Goal: Information Seeking & Learning: Learn about a topic

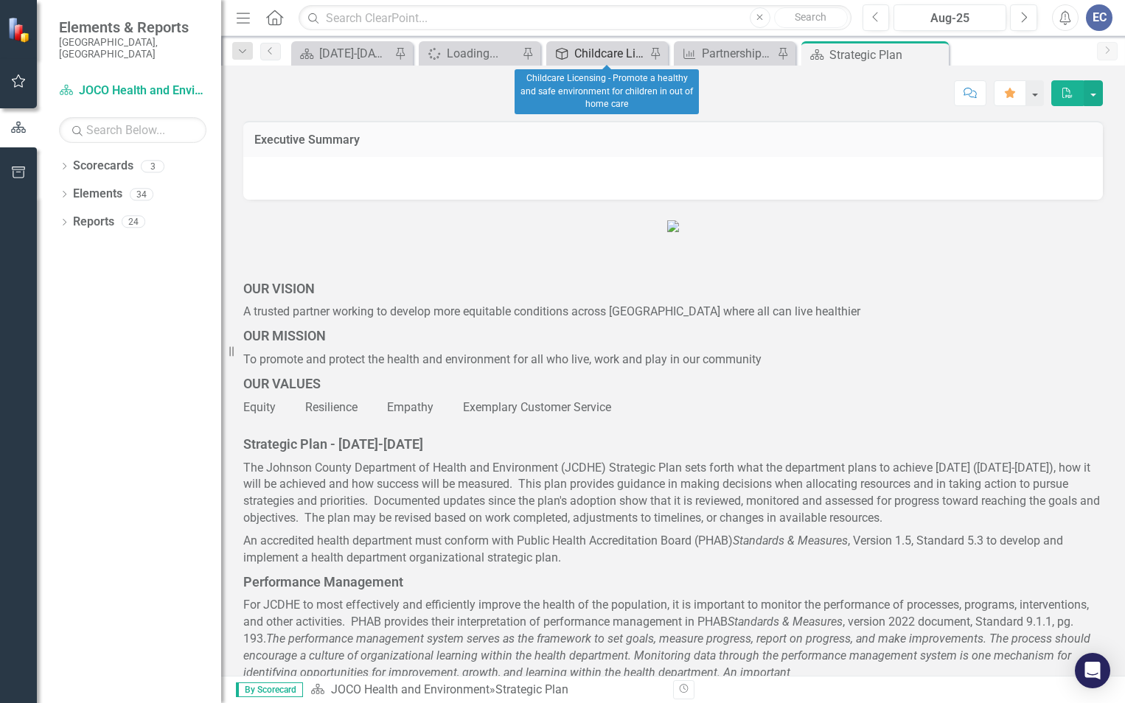
click at [592, 46] on div "Childcare Licensing - Promote a healthy and safe environment for children in ou…" at bounding box center [609, 53] width 71 height 18
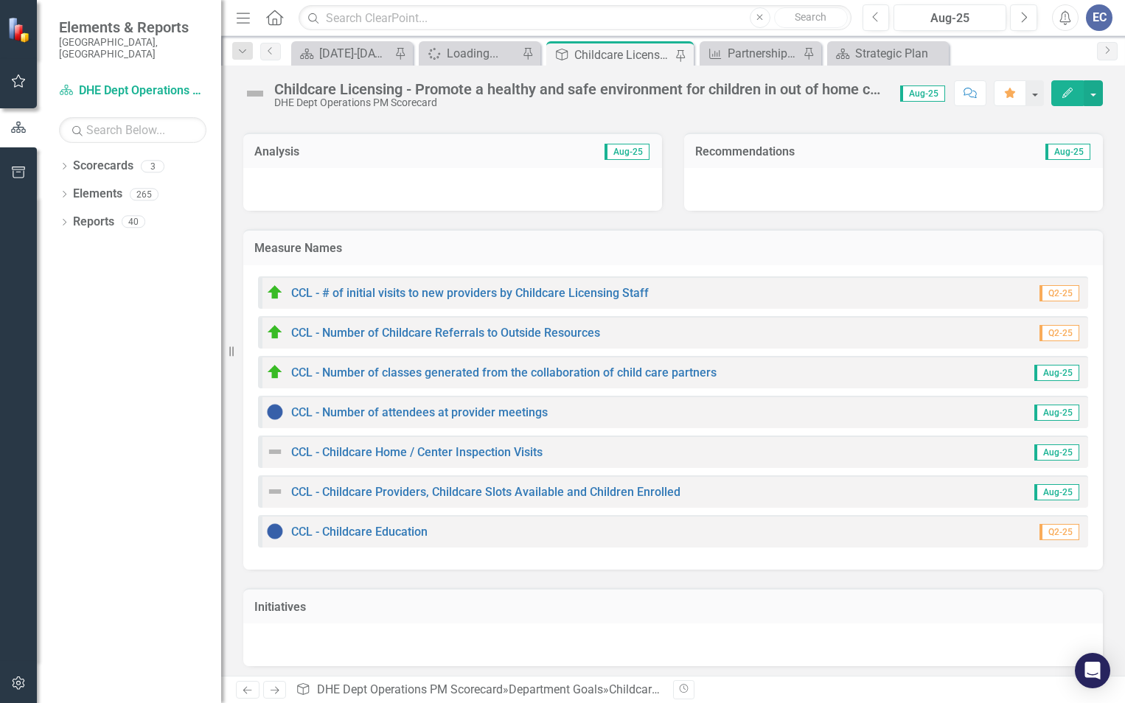
scroll to position [94, 0]
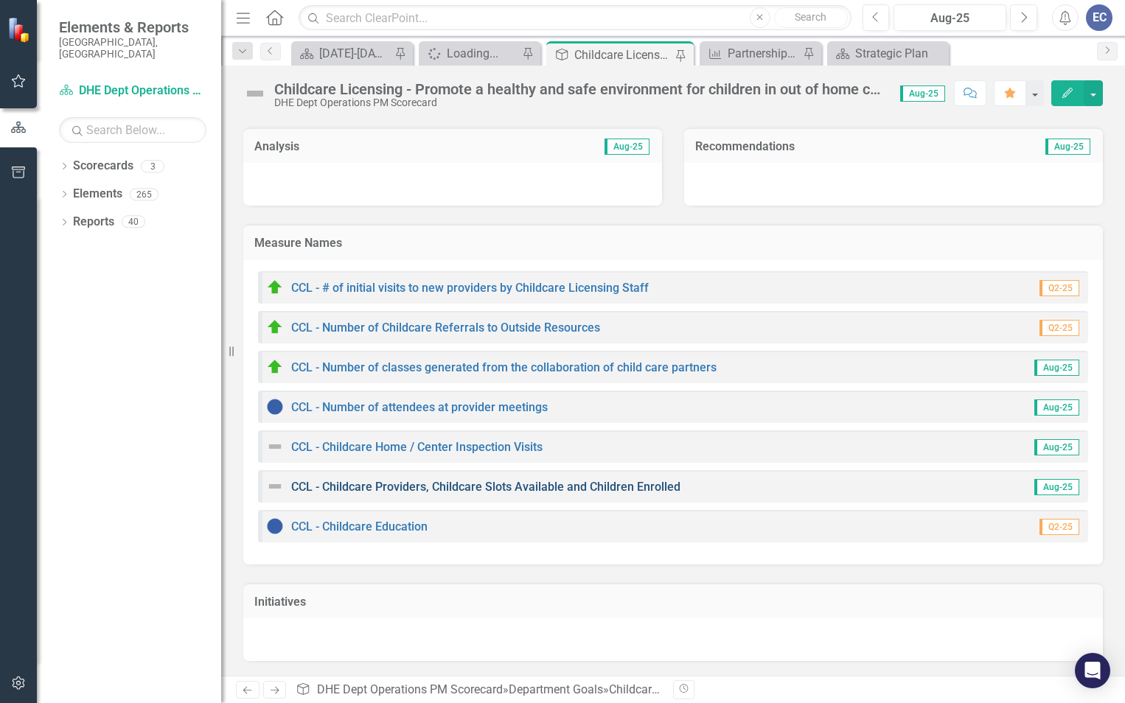
click at [394, 487] on link "CCL - Childcare Providers, Childcare Slots Available and Children Enrolled" at bounding box center [485, 487] width 389 height 14
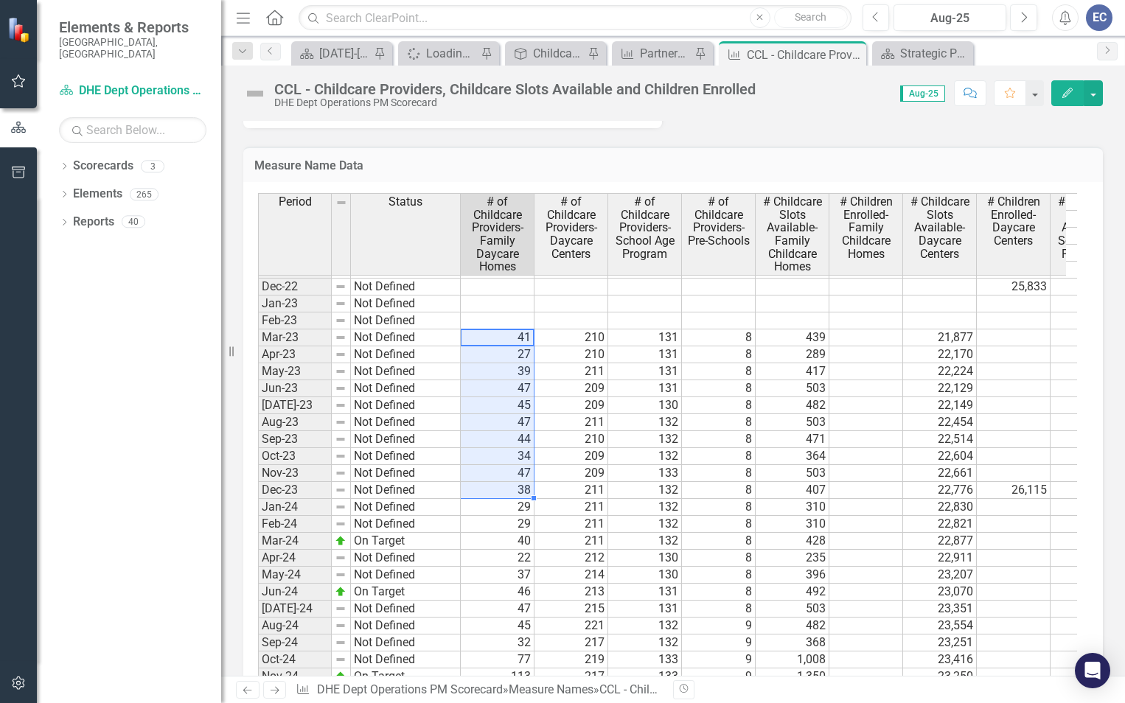
drag, startPoint x: 513, startPoint y: 332, endPoint x: 526, endPoint y: 489, distance: 157.5
click at [526, 489] on tbody "Jan-22 Not Defined Feb-22 Not Defined Mar-22 Not Defined Apr-22 Not Defined May…" at bounding box center [801, 473] width 1087 height 764
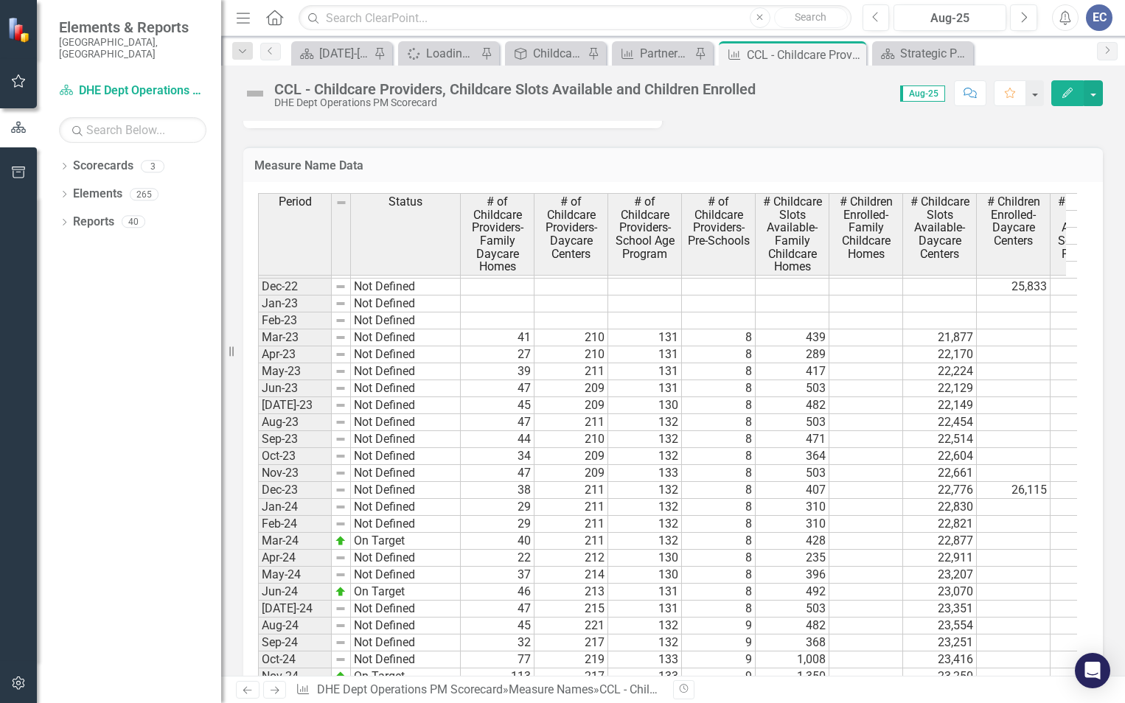
drag, startPoint x: 119, startPoint y: 478, endPoint x: 97, endPoint y: 467, distance: 25.1
click at [97, 467] on div "Dropdown Scorecards 3 Dropdown JOCO Health and Environment DHE Strategic Scorec…" at bounding box center [129, 428] width 184 height 549
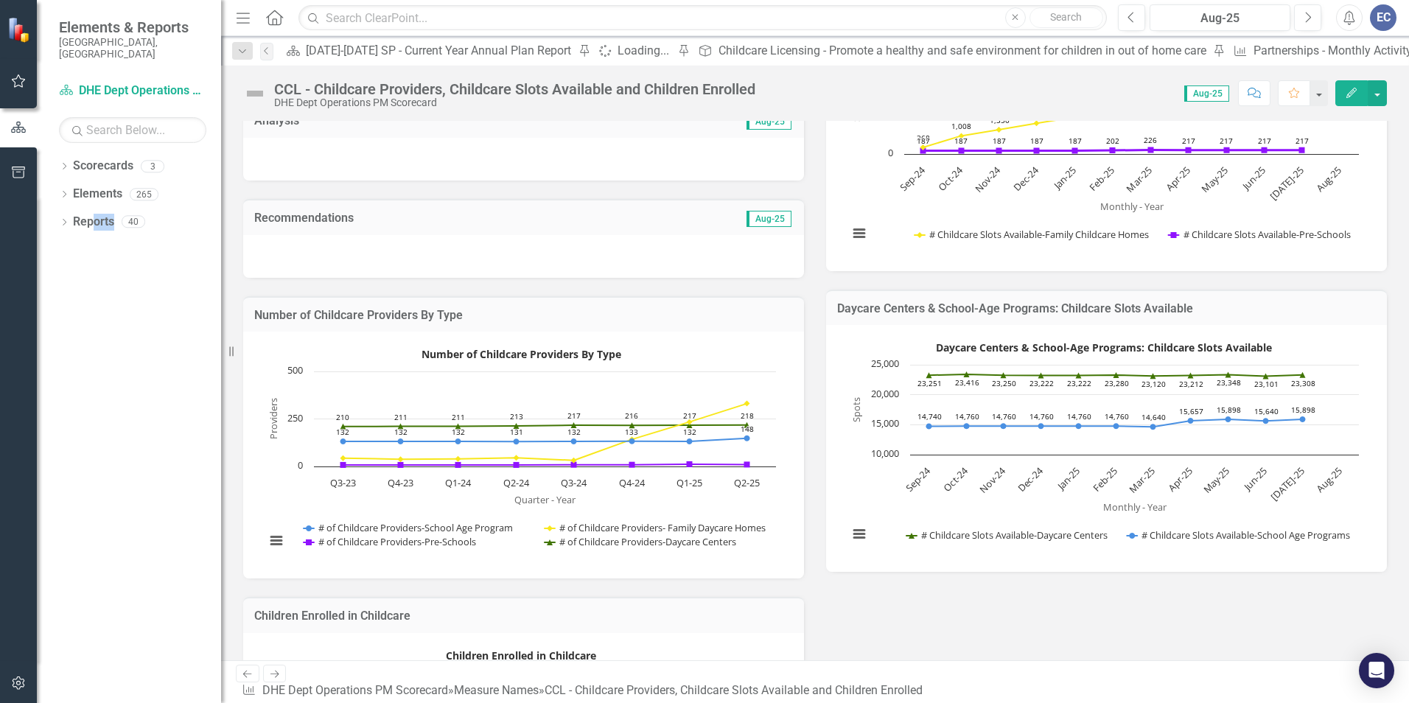
scroll to position [295, 0]
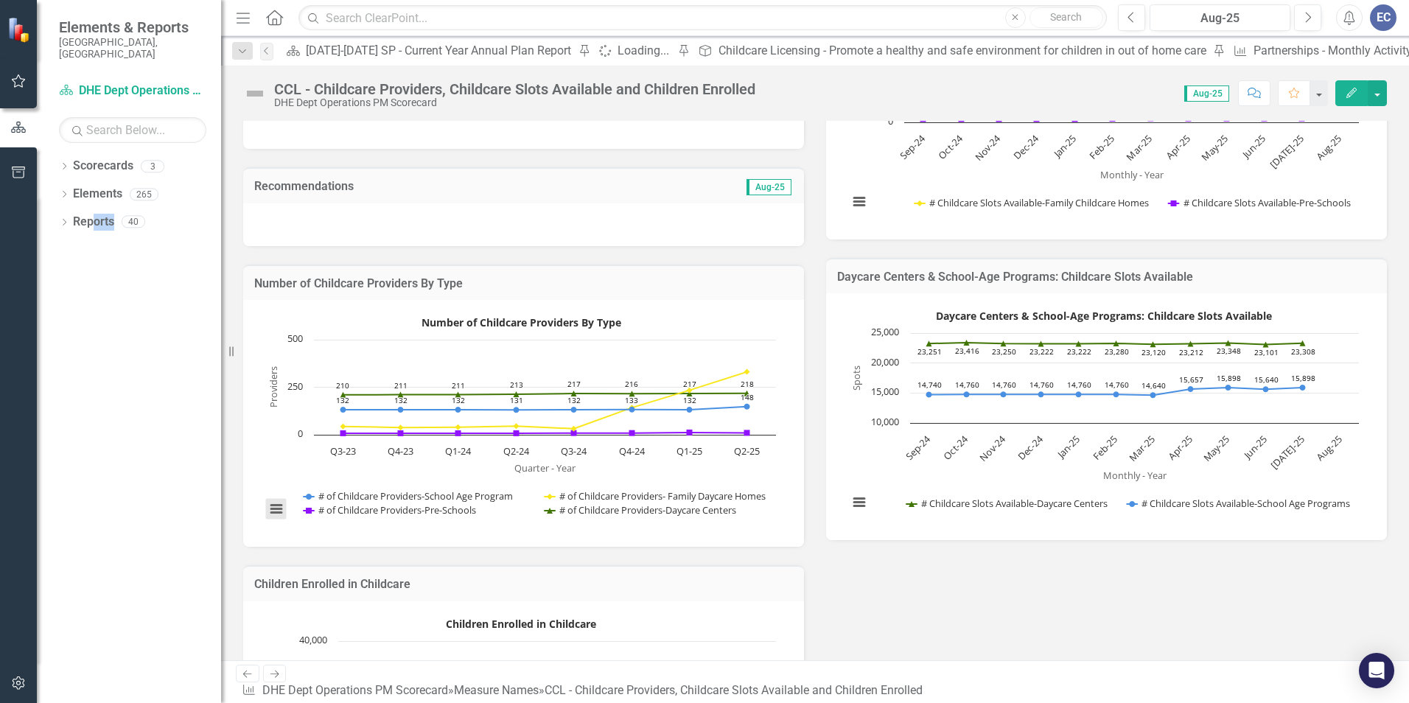
click at [276, 507] on button "View chart menu, Number of Childcare Providers By Type" at bounding box center [276, 509] width 21 height 21
click at [276, 511] on div "Download PNG image Download JPEG image Download PDF document Download SVG vecto…" at bounding box center [338, 447] width 186 height 144
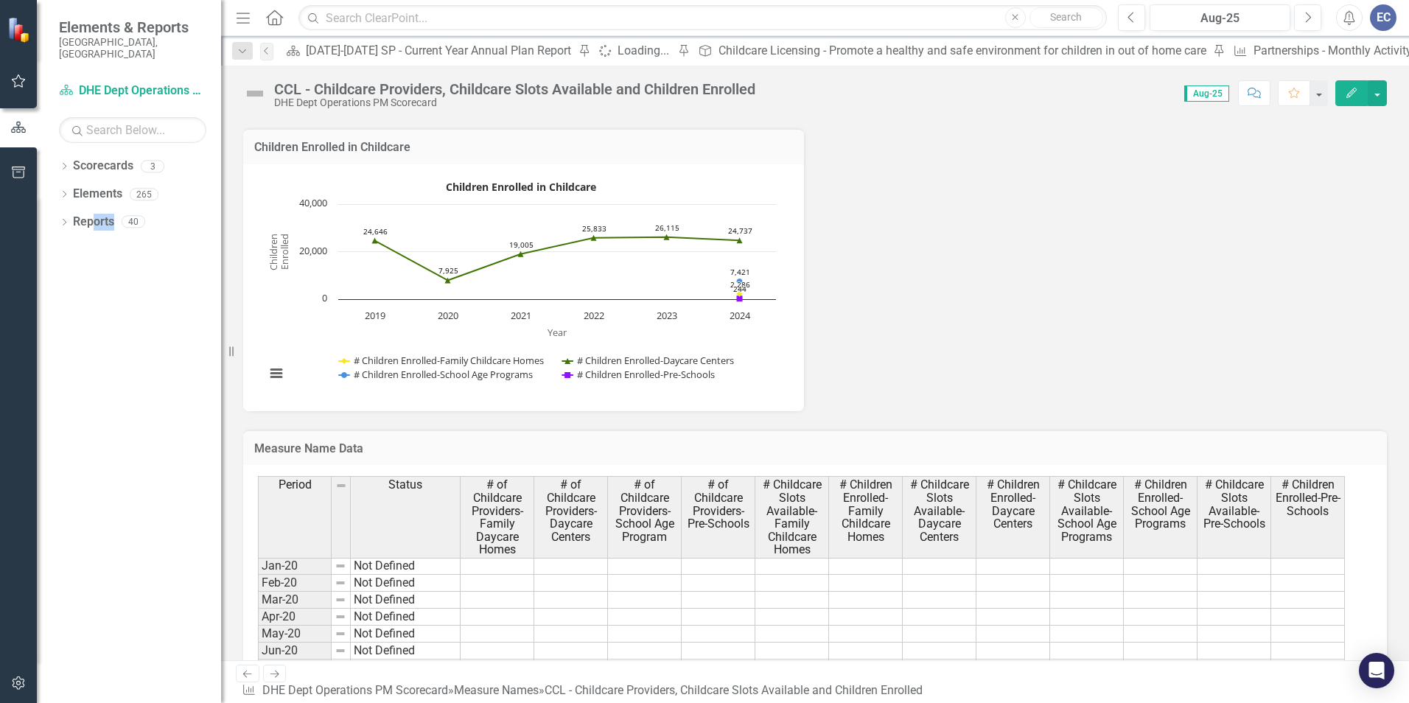
scroll to position [737, 0]
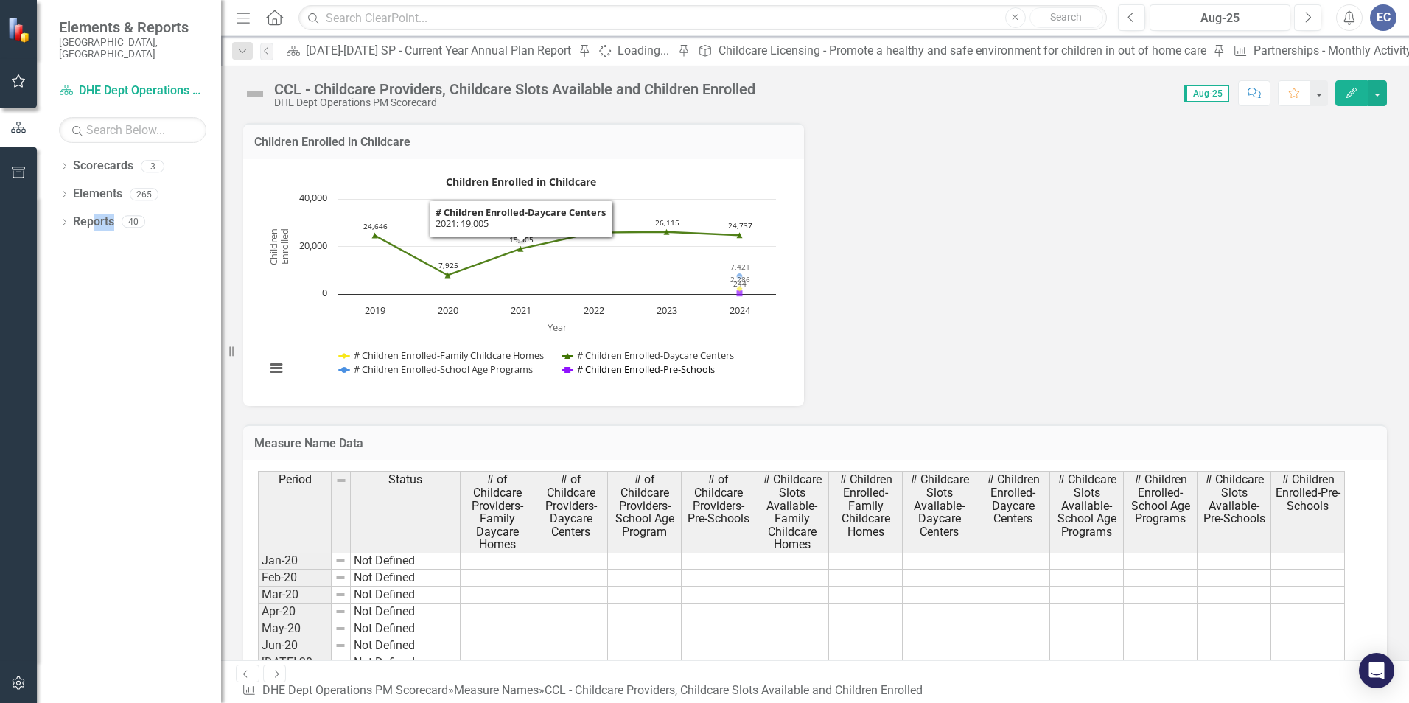
drag, startPoint x: 259, startPoint y: 133, endPoint x: 649, endPoint y: 331, distance: 436.8
click at [683, 357] on div "Children Enrolled in Childcare Children Enrolled in Childcare Line chart with 4…" at bounding box center [523, 264] width 561 height 283
drag, startPoint x: 449, startPoint y: 150, endPoint x: 316, endPoint y: 167, distance: 133.7
click at [316, 167] on div "Children Enrolled in Childcare Line chart with 4 lines. The chart has 1 X axis …" at bounding box center [523, 282] width 561 height 247
drag, startPoint x: 269, startPoint y: 135, endPoint x: 385, endPoint y: 180, distance: 124.2
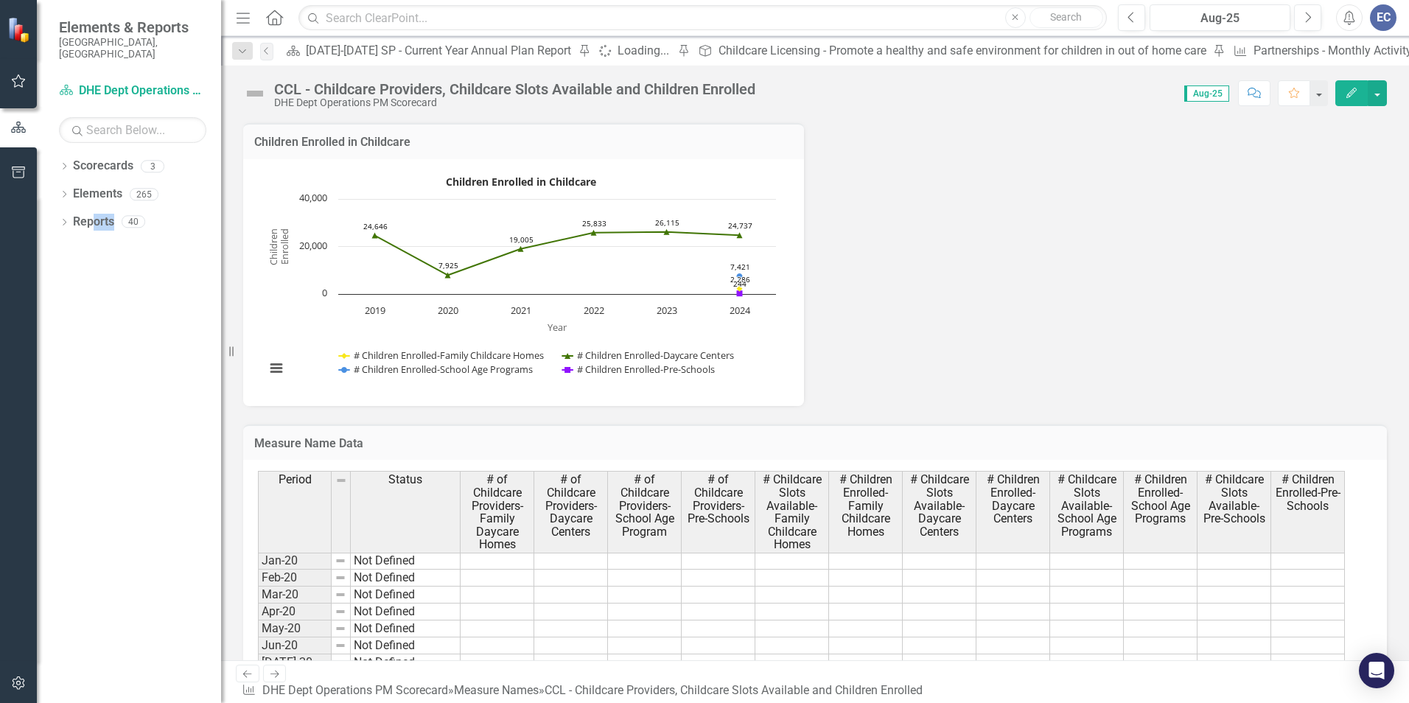
click at [385, 180] on div "Children Enrolled in Childcare Children Enrolled in Childcare Line chart with 4…" at bounding box center [523, 264] width 561 height 283
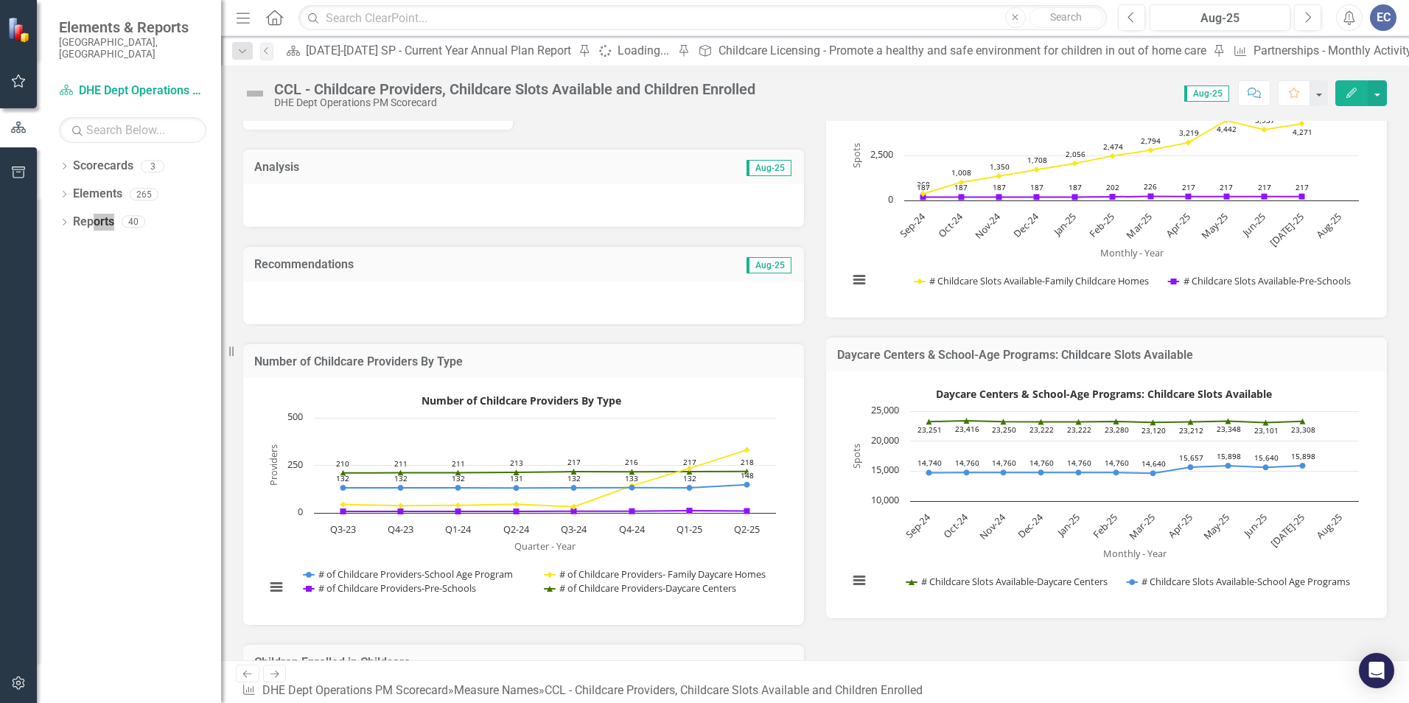
scroll to position [295, 0]
